Goal: Communication & Community: Answer question/provide support

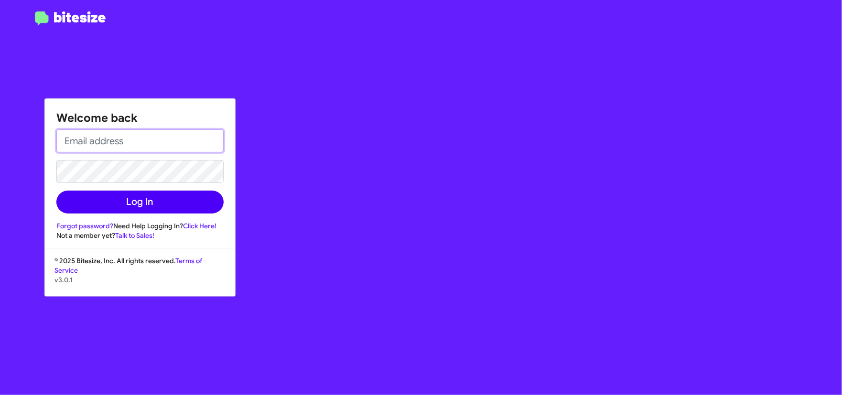
type input "[EMAIL_ADDRESS][DOMAIN_NAME]"
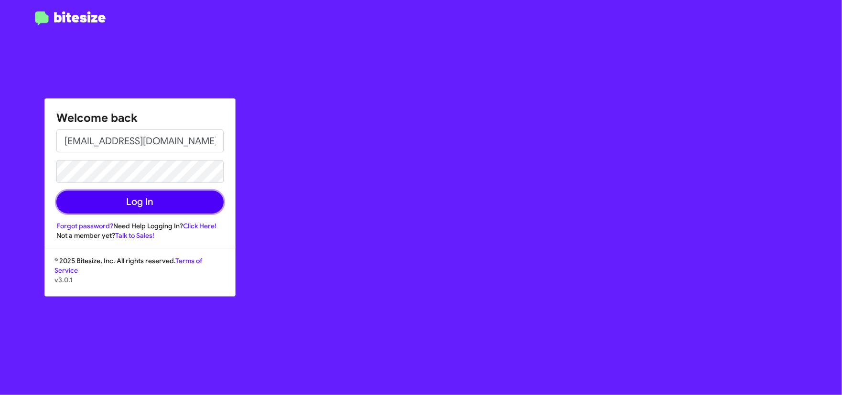
click at [151, 201] on button "Log In" at bounding box center [139, 202] width 167 height 23
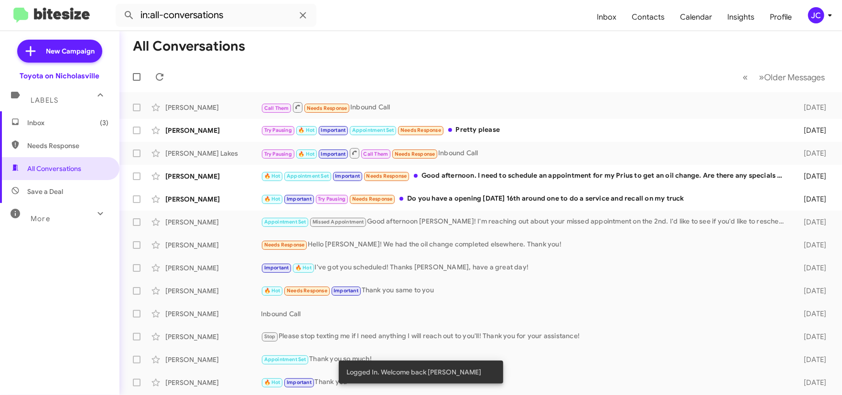
click at [48, 118] on span "Inbox (3)" at bounding box center [67, 123] width 81 height 10
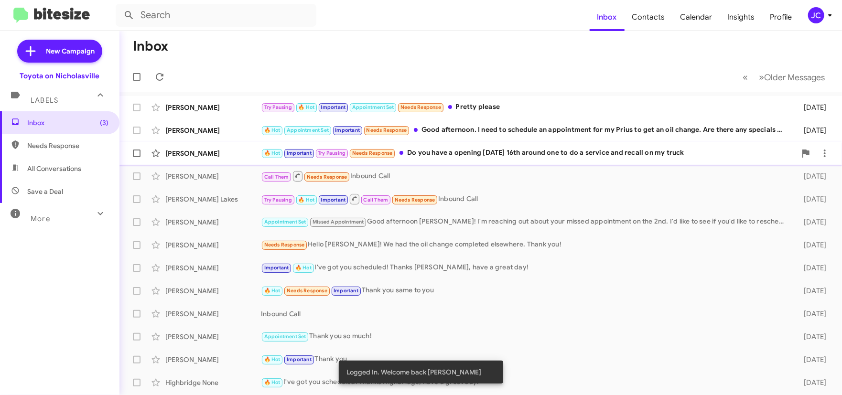
click at [209, 145] on div "[PERSON_NAME] 🔥 Hot Important Try Pausing Needs Response Do you have a opening …" at bounding box center [480, 153] width 707 height 19
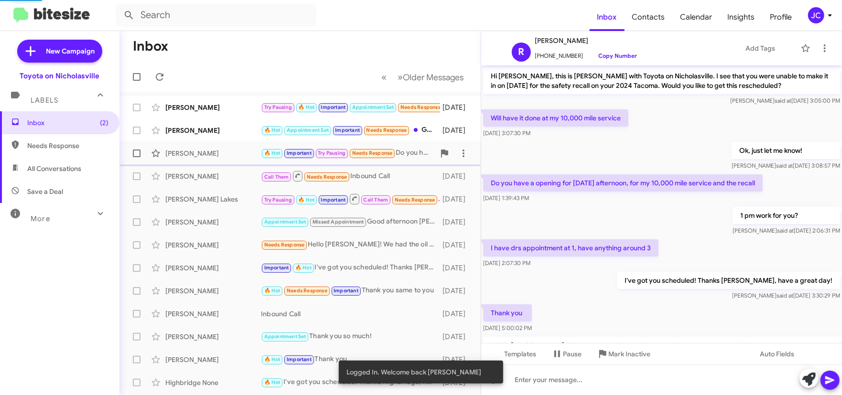
scroll to position [458, 0]
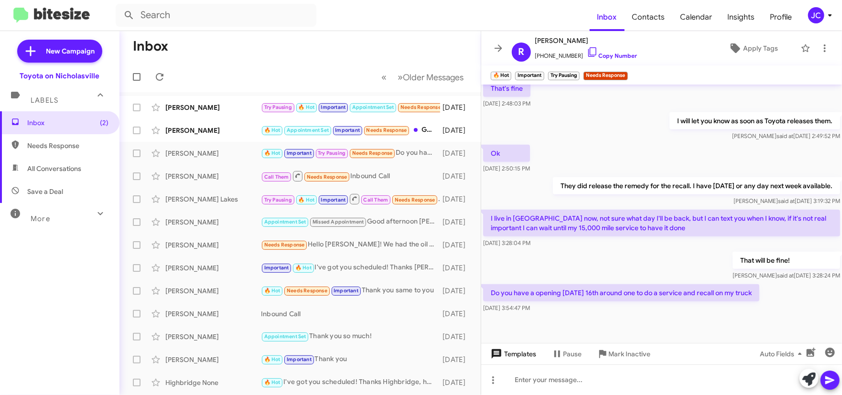
click at [534, 361] on span "Templates" at bounding box center [512, 353] width 47 height 17
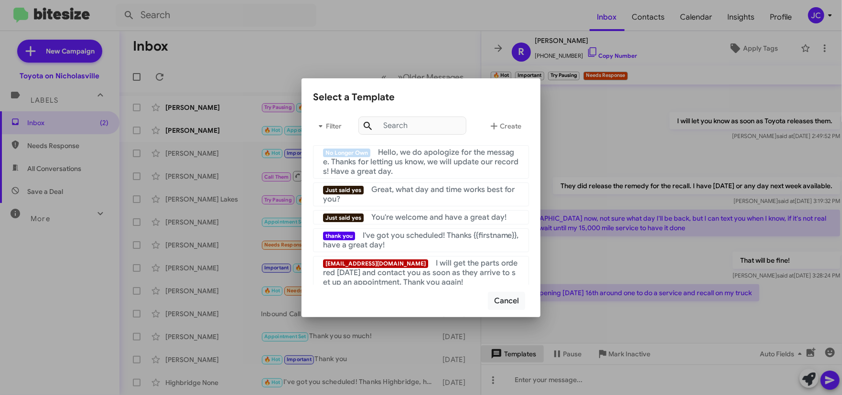
click at [526, 354] on div at bounding box center [421, 197] width 842 height 395
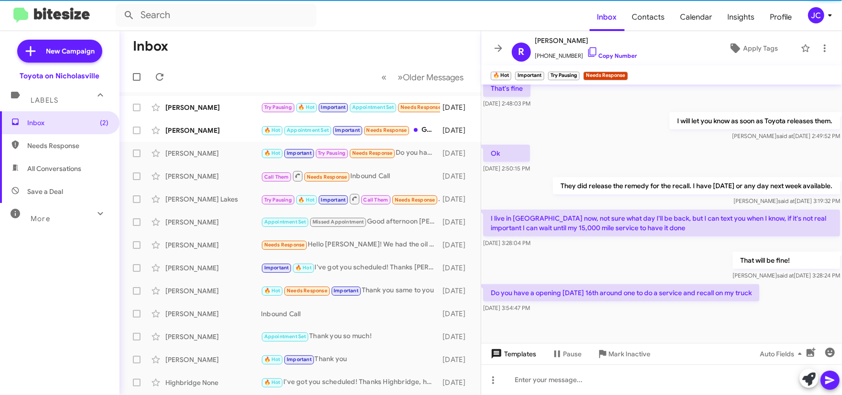
click at [518, 354] on span "Templates" at bounding box center [512, 353] width 47 height 17
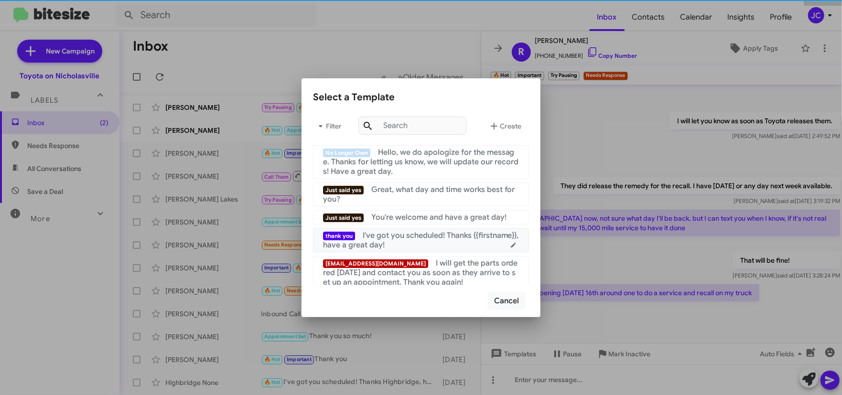
drag, startPoint x: 429, startPoint y: 245, endPoint x: 419, endPoint y: 249, distance: 10.9
click at [429, 245] on div "thank you I've got you scheduled! Thanks {{firstname}}, have a great day!" at bounding box center [421, 240] width 196 height 19
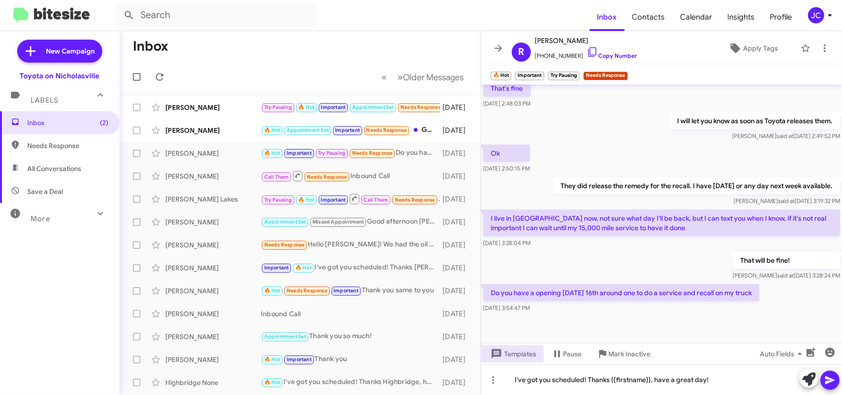
click at [827, 379] on icon at bounding box center [829, 380] width 11 height 11
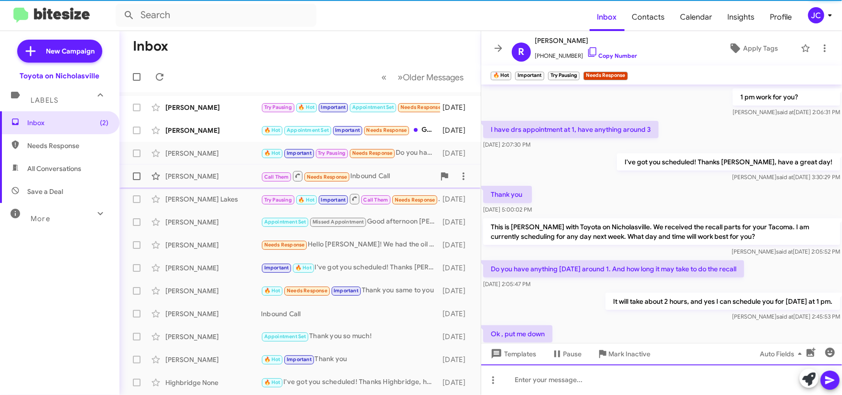
scroll to position [150, 0]
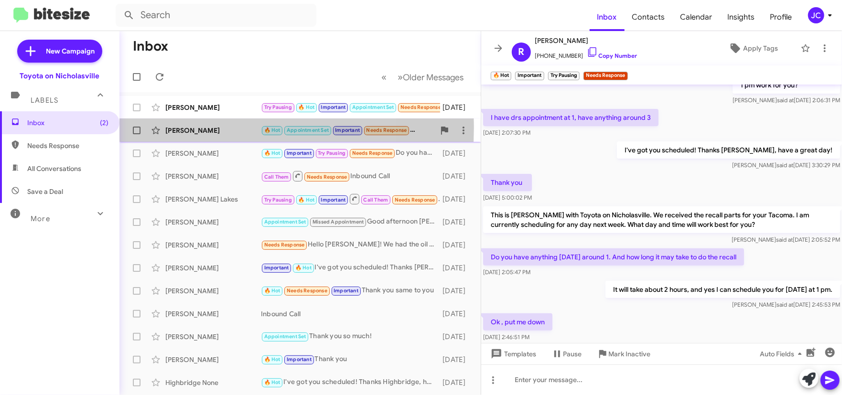
click at [192, 127] on div "[PERSON_NAME]" at bounding box center [213, 131] width 96 height 10
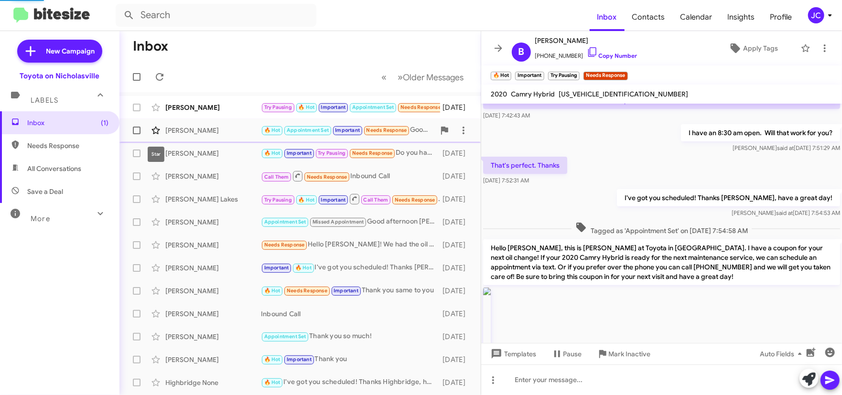
scroll to position [1299, 0]
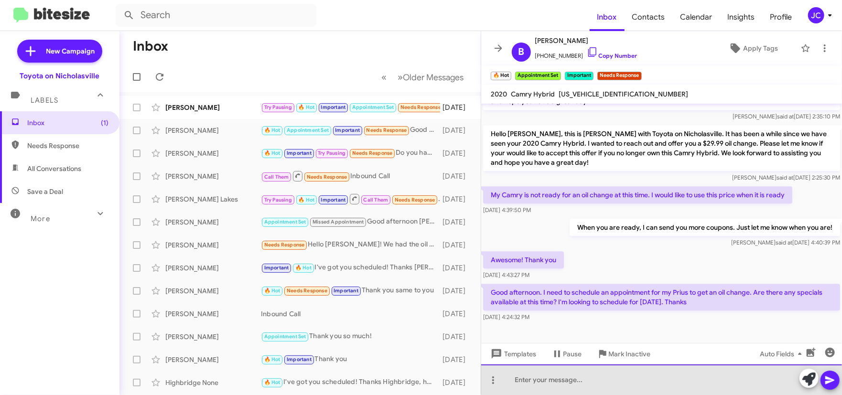
click at [680, 369] on div at bounding box center [661, 380] width 361 height 31
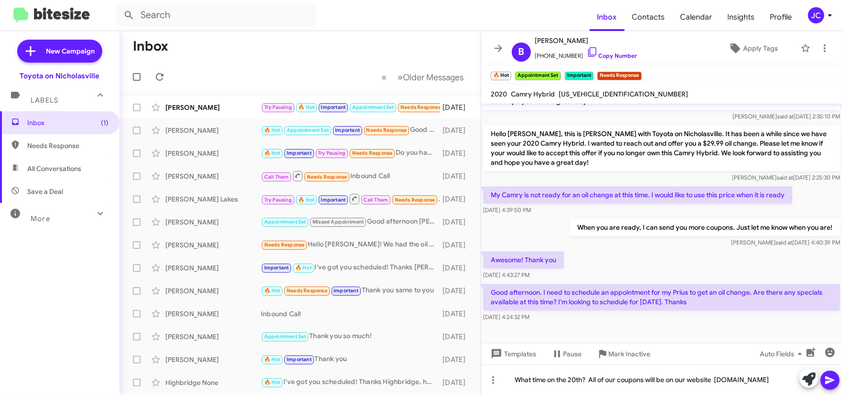
click at [836, 384] on button at bounding box center [829, 380] width 19 height 19
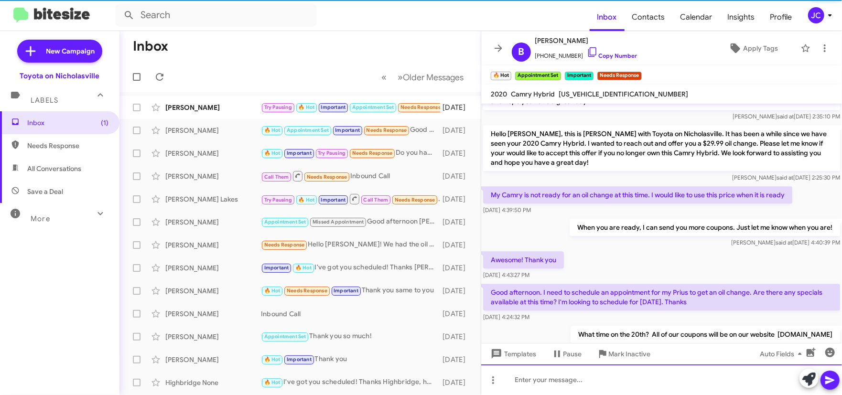
scroll to position [1334, 0]
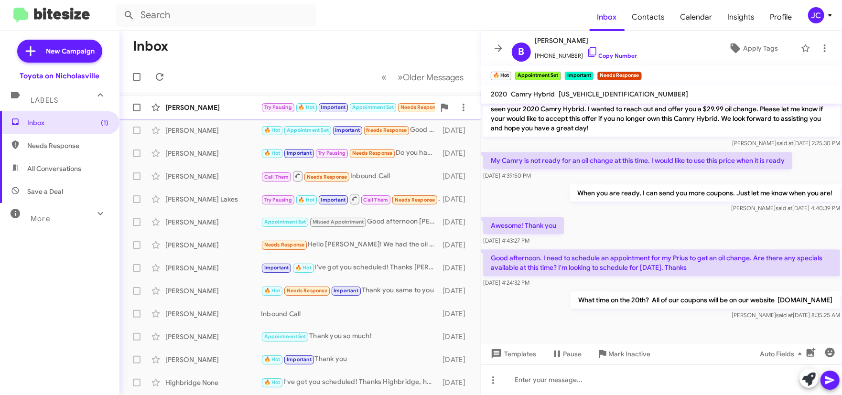
click at [213, 114] on div "[PERSON_NAME] Try Pausing 🔥 Hot Important Appointment Set Needs Response Pretty…" at bounding box center [300, 107] width 346 height 19
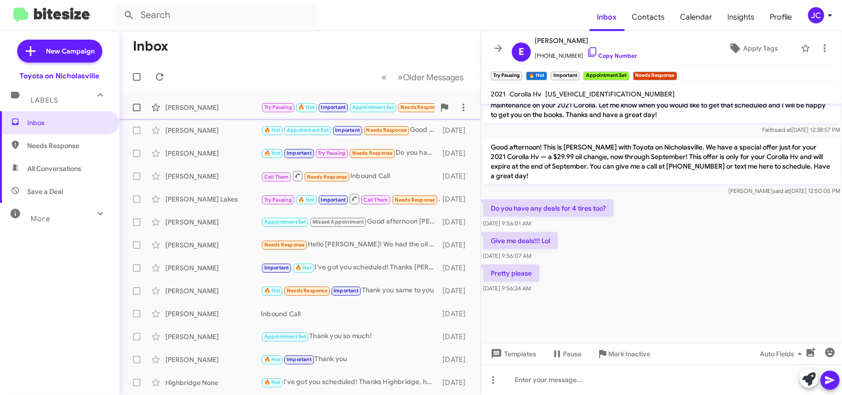
click at [137, 109] on span at bounding box center [137, 108] width 8 height 8
click at [137, 111] on input "checkbox" at bounding box center [136, 111] width 0 height 0
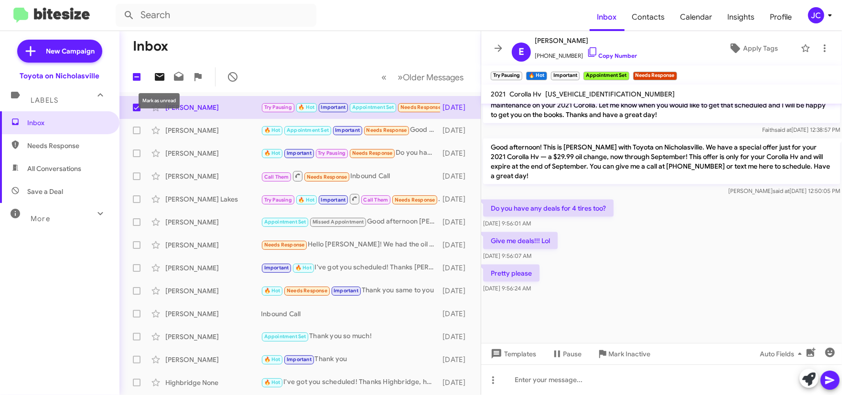
click at [164, 77] on icon at bounding box center [159, 76] width 11 height 11
checkbox input "false"
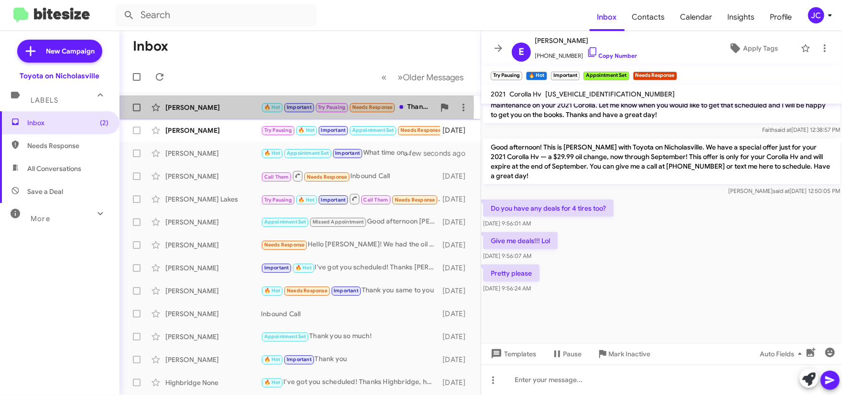
click at [188, 107] on div "[PERSON_NAME]" at bounding box center [213, 108] width 96 height 10
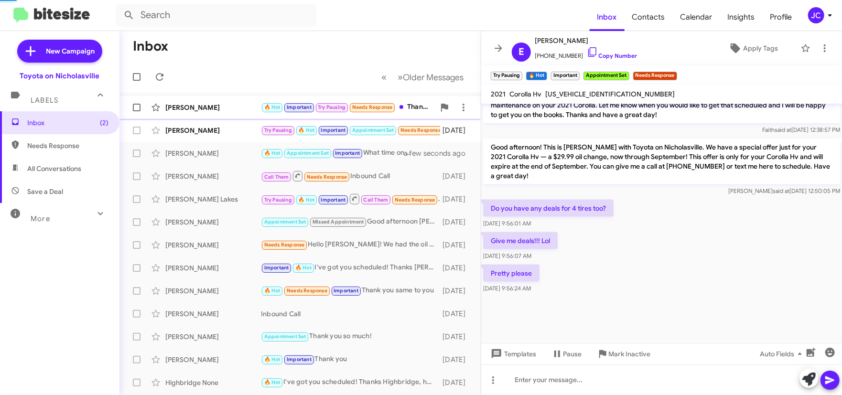
scroll to position [467, 0]
